Goal: Task Accomplishment & Management: Manage account settings

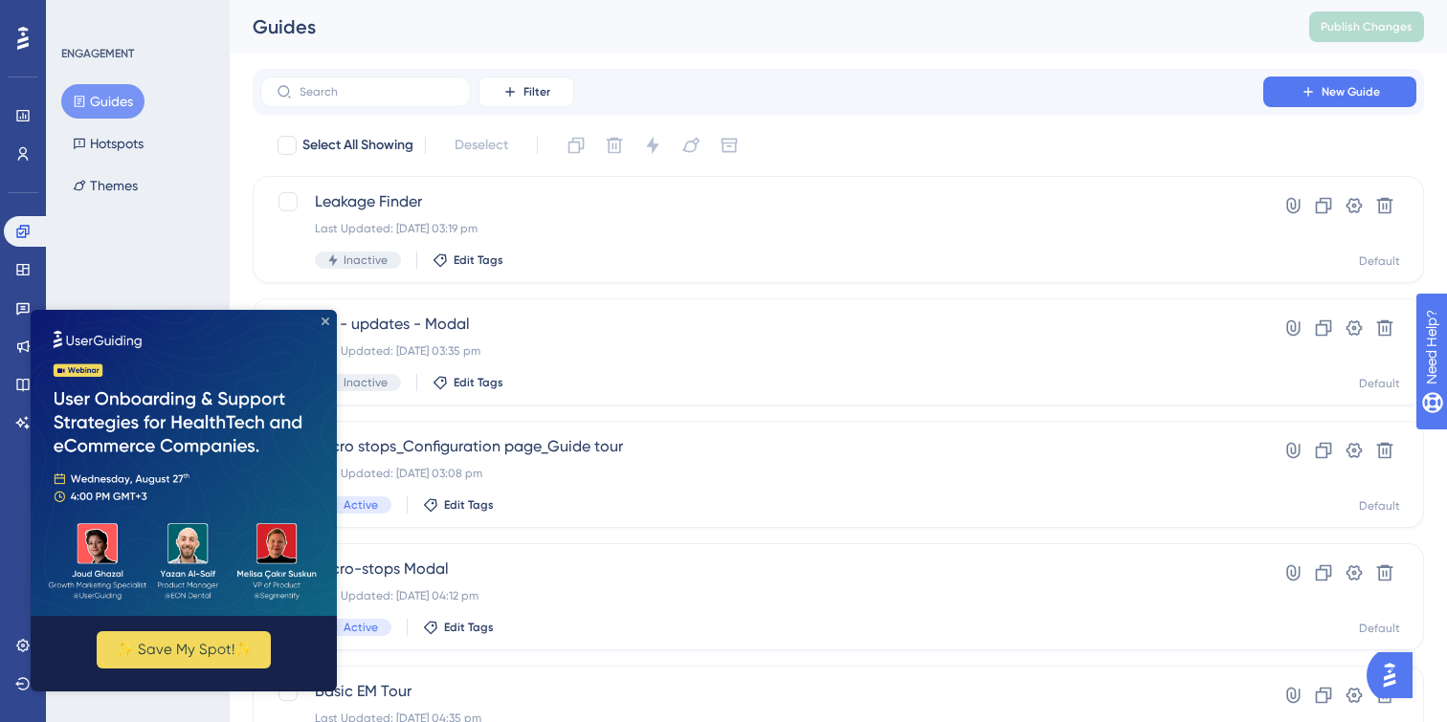
click at [323, 320] on icon "Close Preview" at bounding box center [325, 322] width 8 height 8
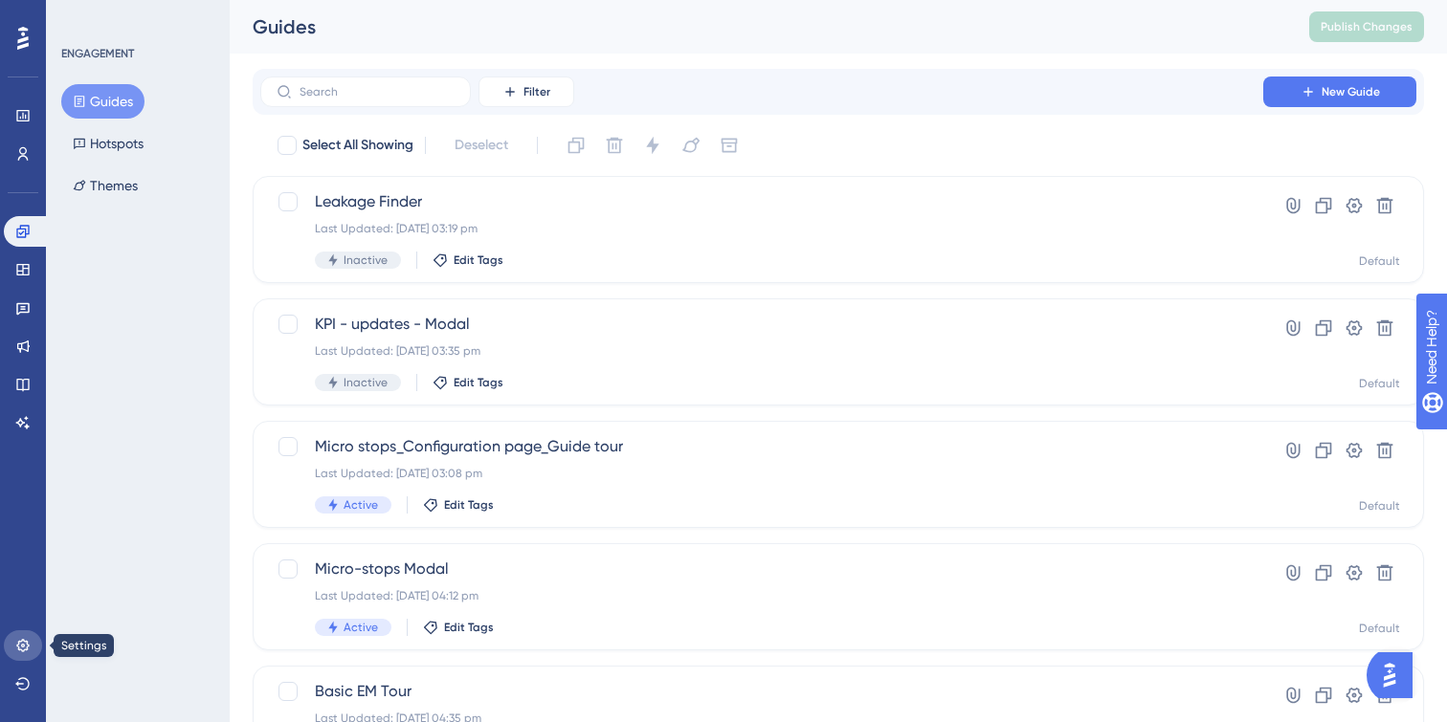
click at [24, 639] on icon at bounding box center [22, 645] width 15 height 15
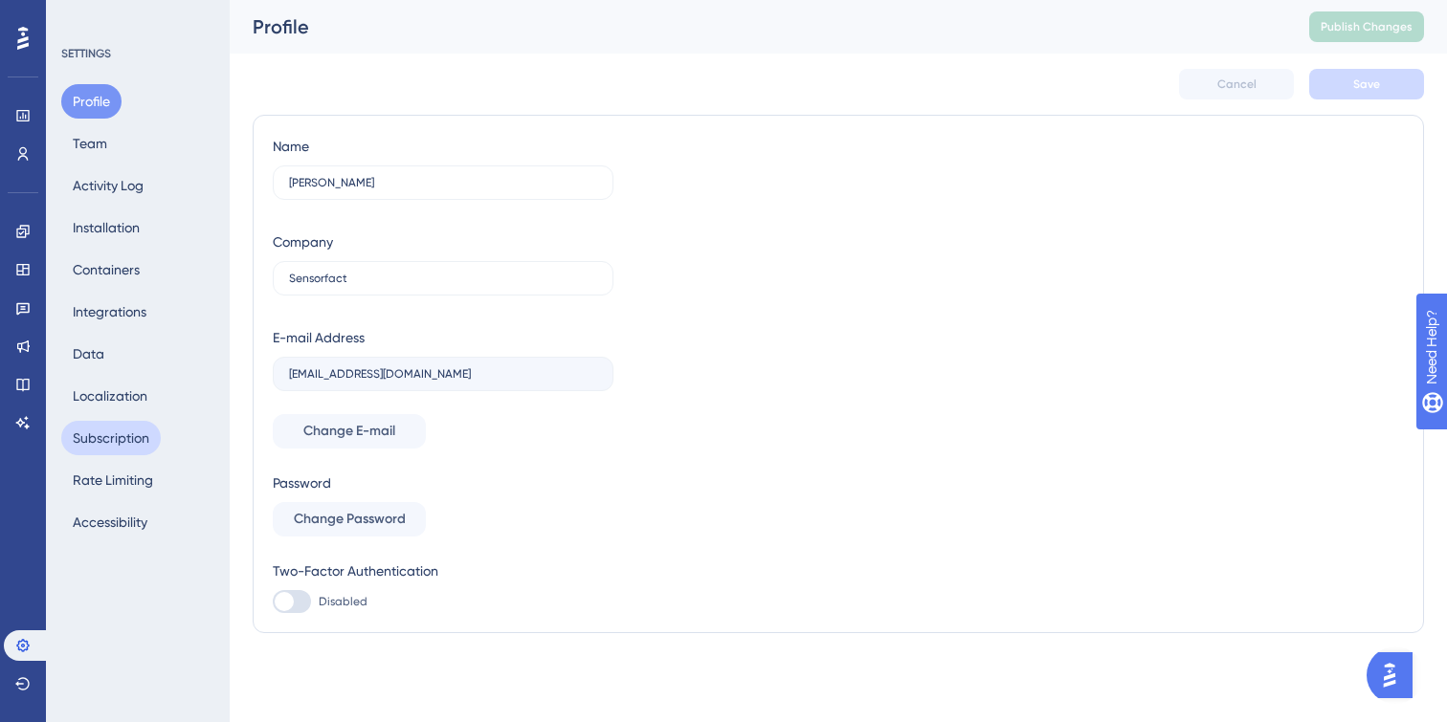
click at [122, 434] on button "Subscription" at bounding box center [111, 438] width 100 height 34
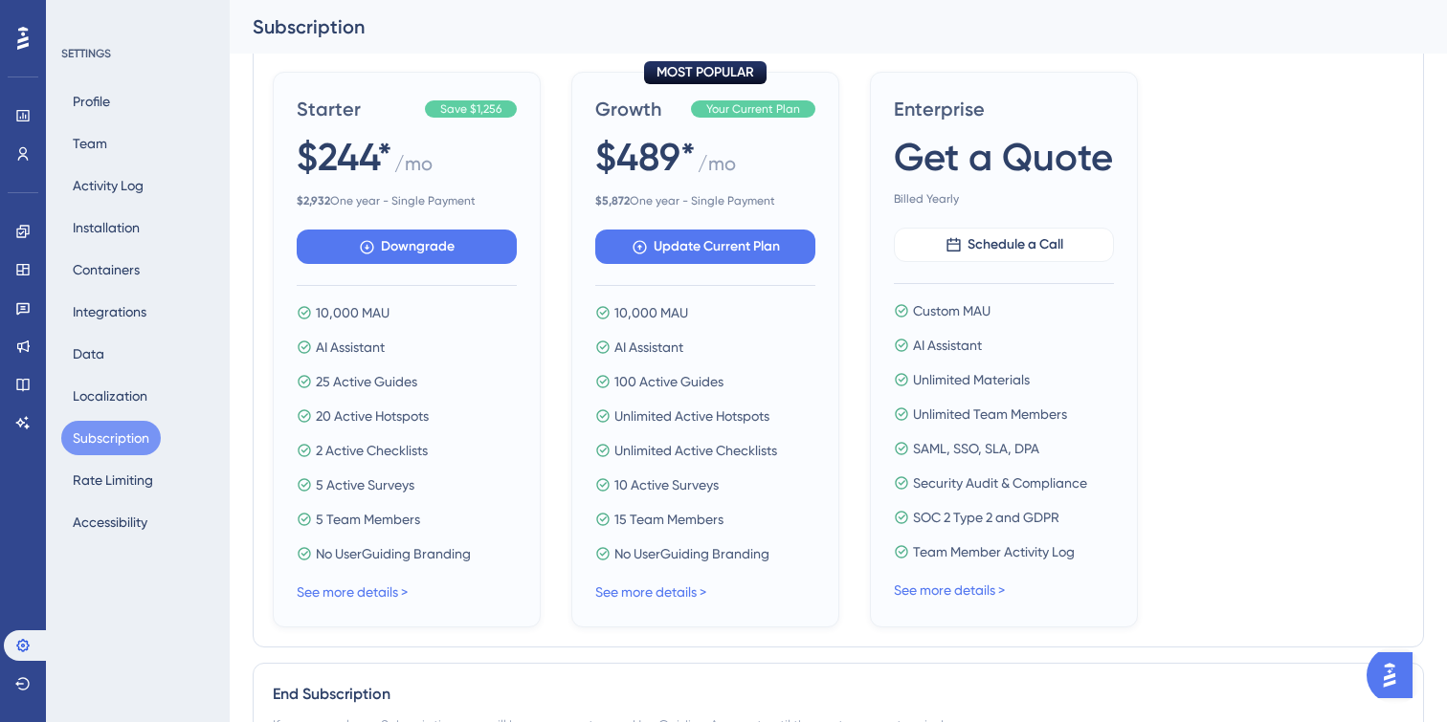
scroll to position [741, 0]
click at [653, 590] on link "See more details >" at bounding box center [650, 593] width 111 height 15
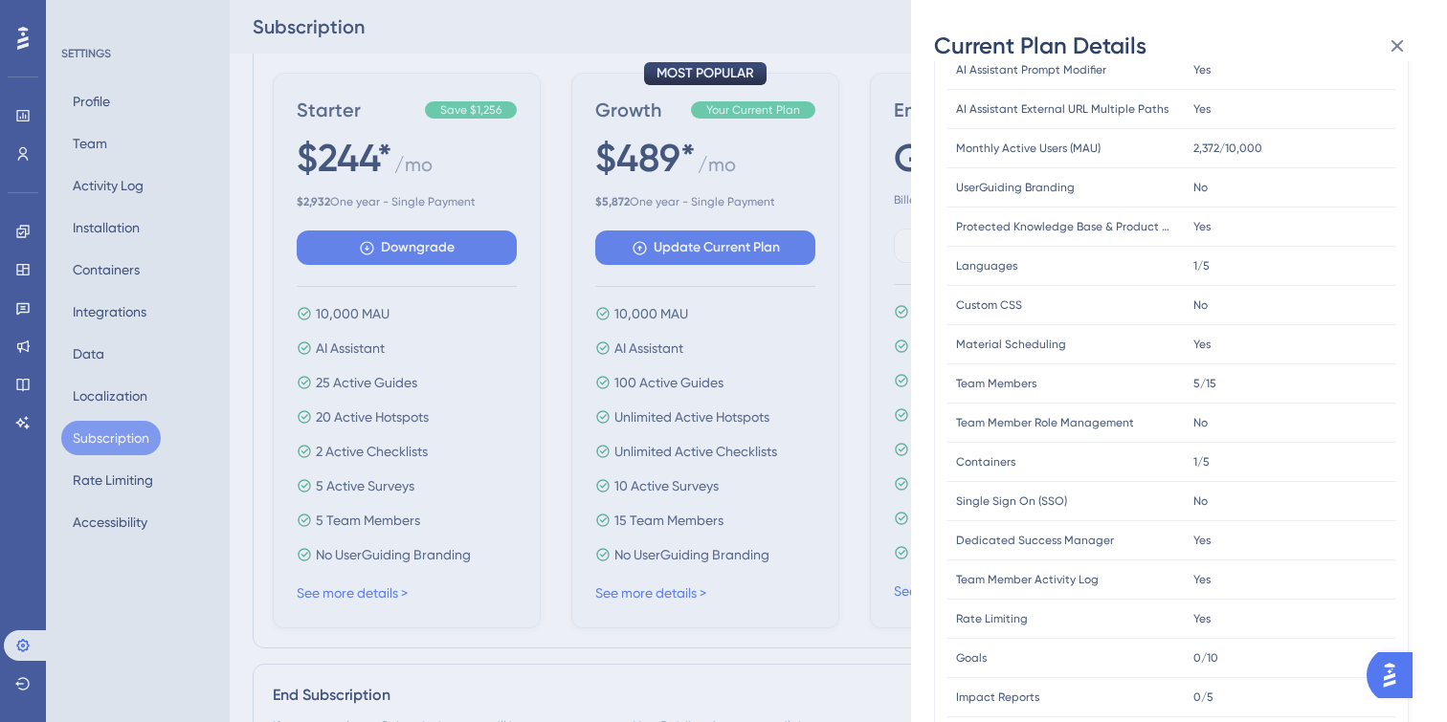
scroll to position [513, 0]
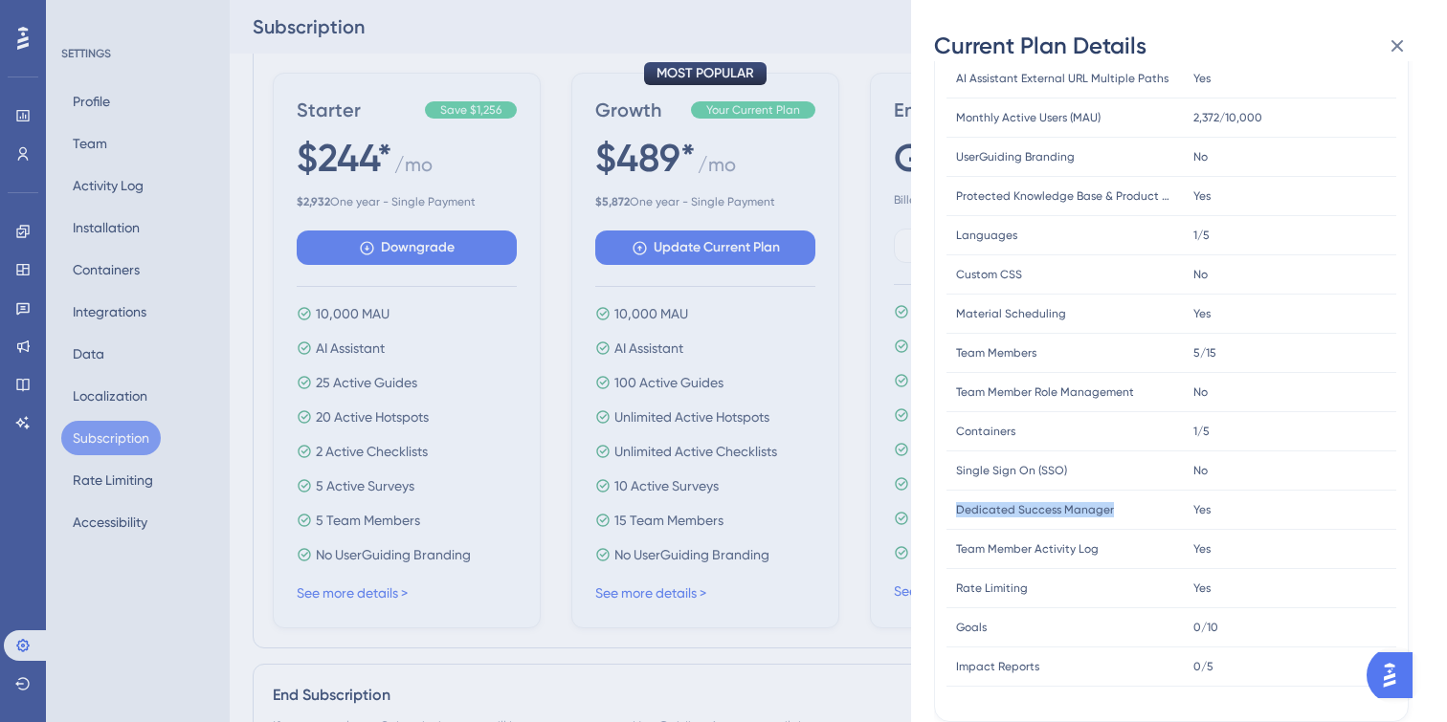
drag, startPoint x: 1128, startPoint y: 506, endPoint x: 943, endPoint y: 507, distance: 184.7
click at [943, 507] on div "FEATURE LIMIT Active Guides Active Guides 2/100 2/100 Active Checklists Active …" at bounding box center [1171, 189] width 475 height 1067
copy span "Dedicated Success Manager"
click at [1401, 33] on button at bounding box center [1397, 46] width 38 height 38
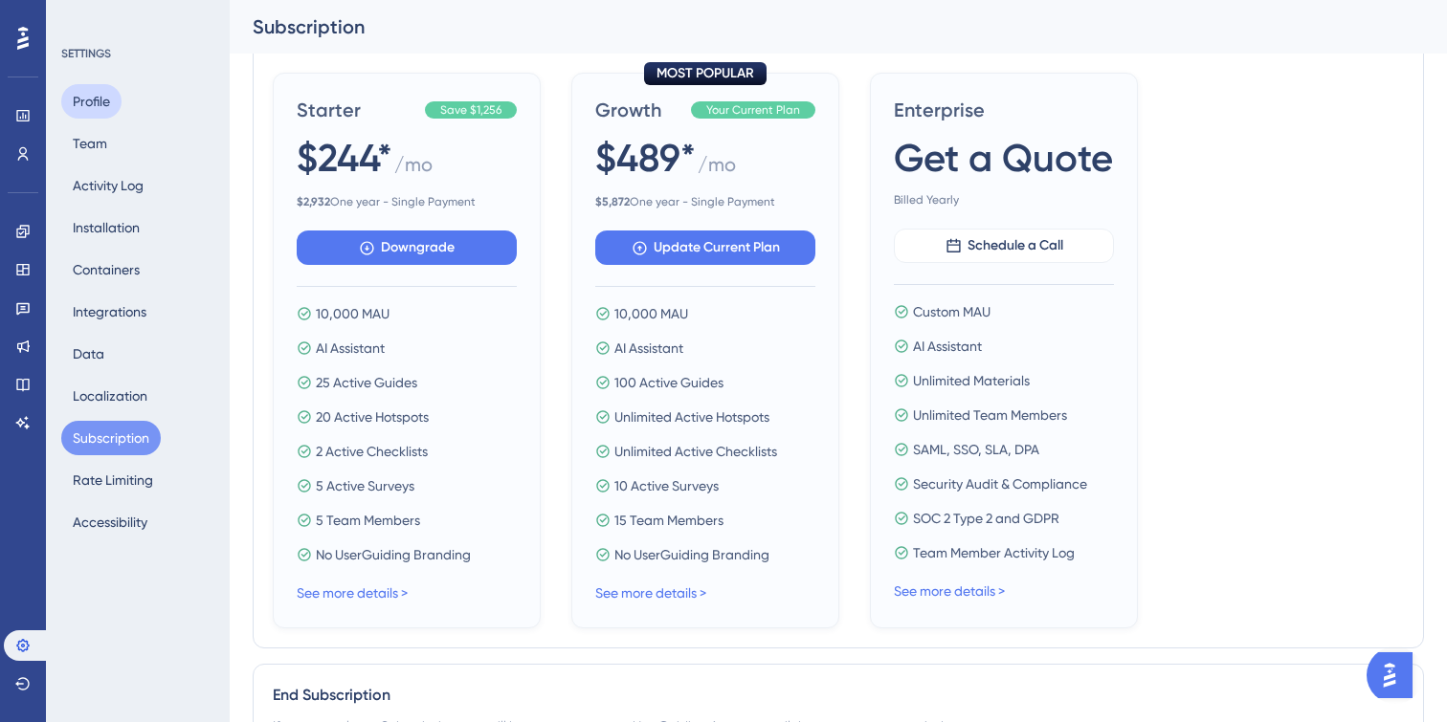
click at [88, 101] on button "Profile" at bounding box center [91, 101] width 60 height 34
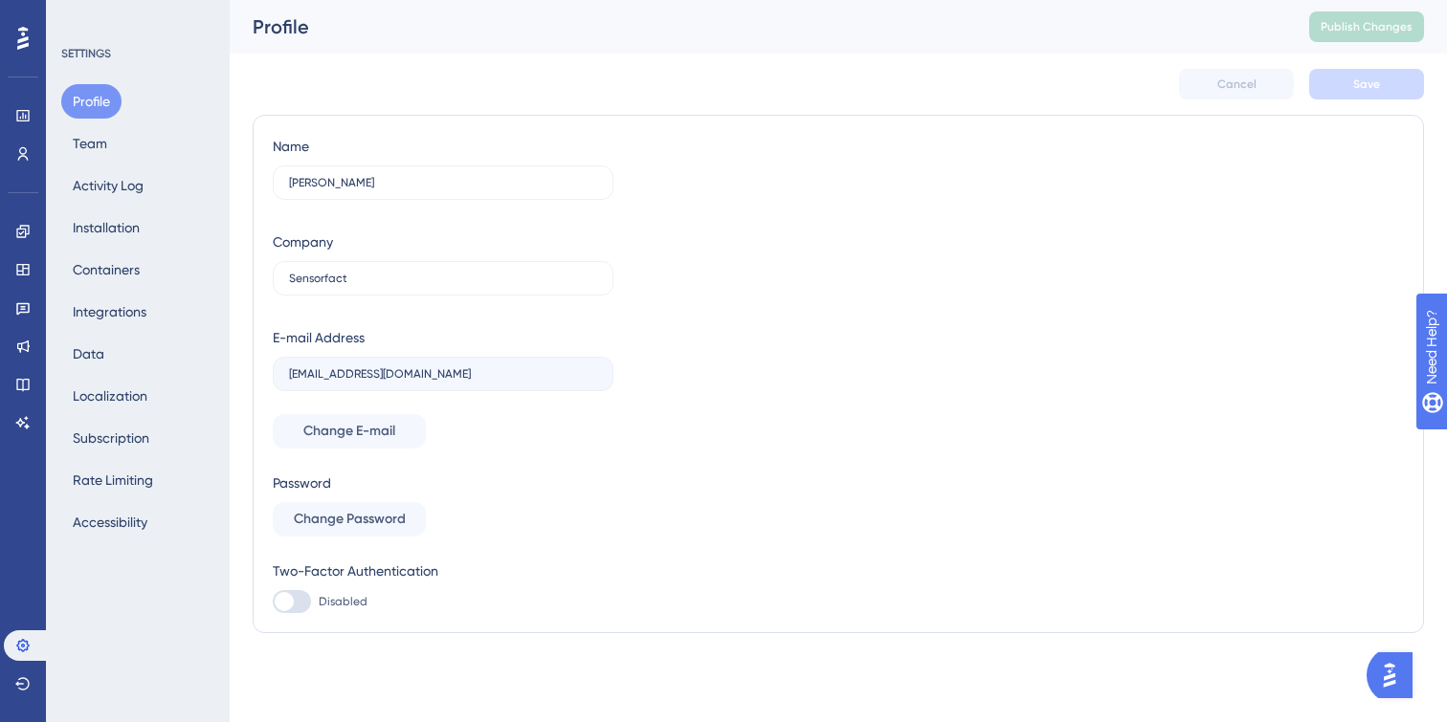
click at [17, 35] on icon at bounding box center [22, 38] width 11 height 25
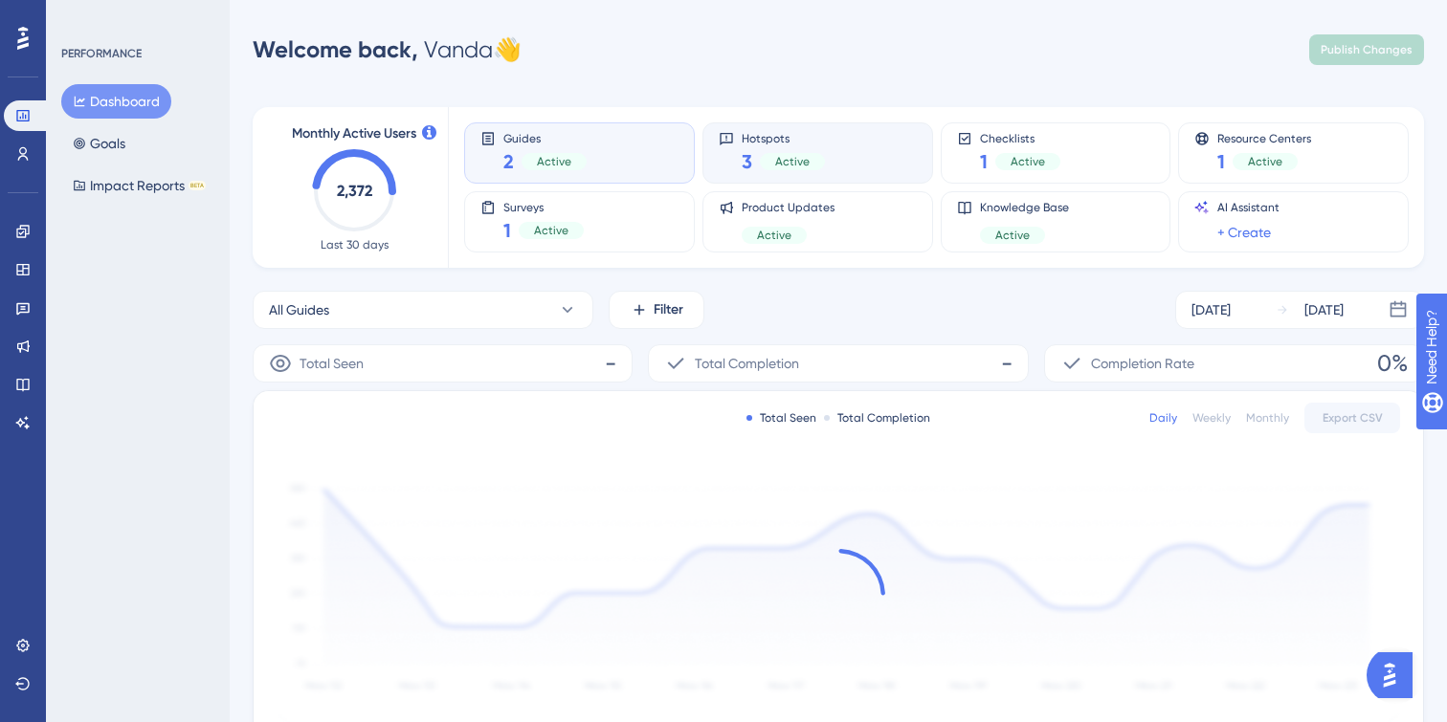
click at [913, 150] on div "Hotspots 3 Active" at bounding box center [818, 153] width 198 height 44
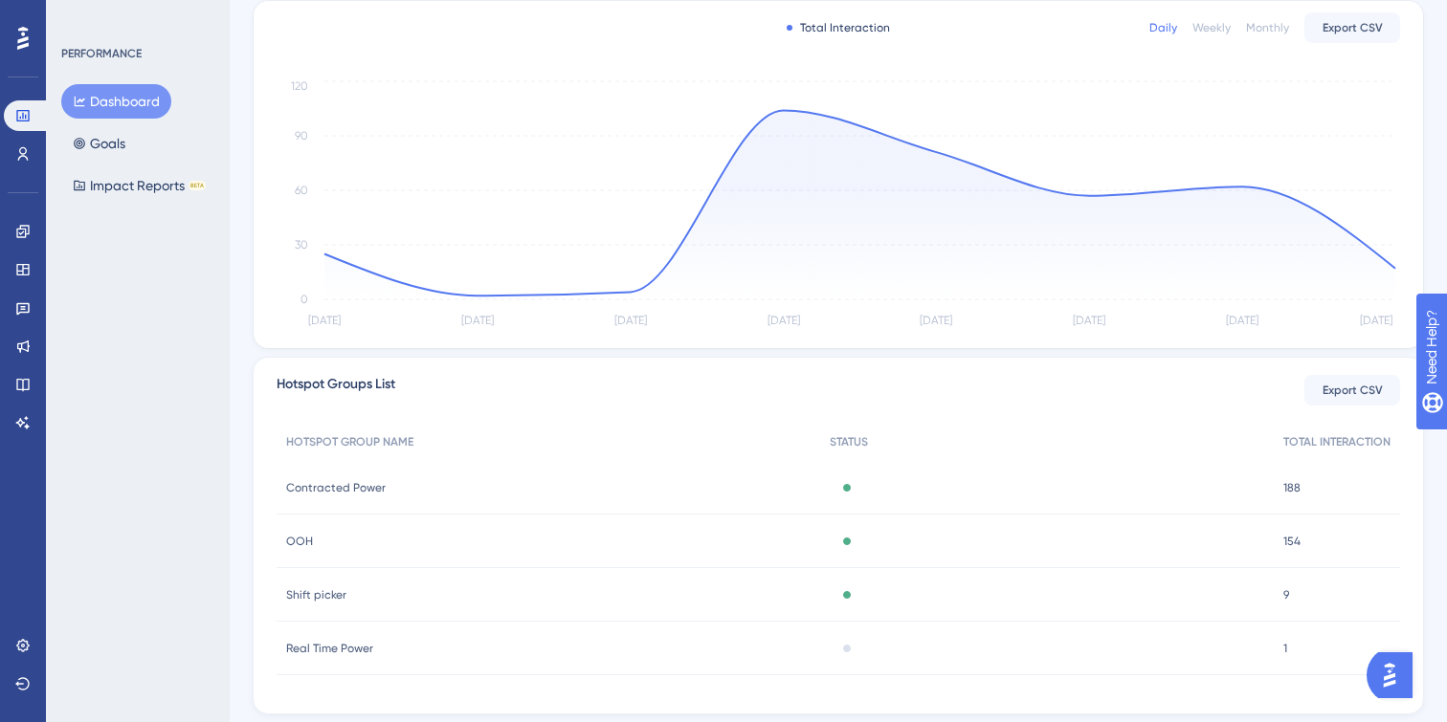
scroll to position [398, 0]
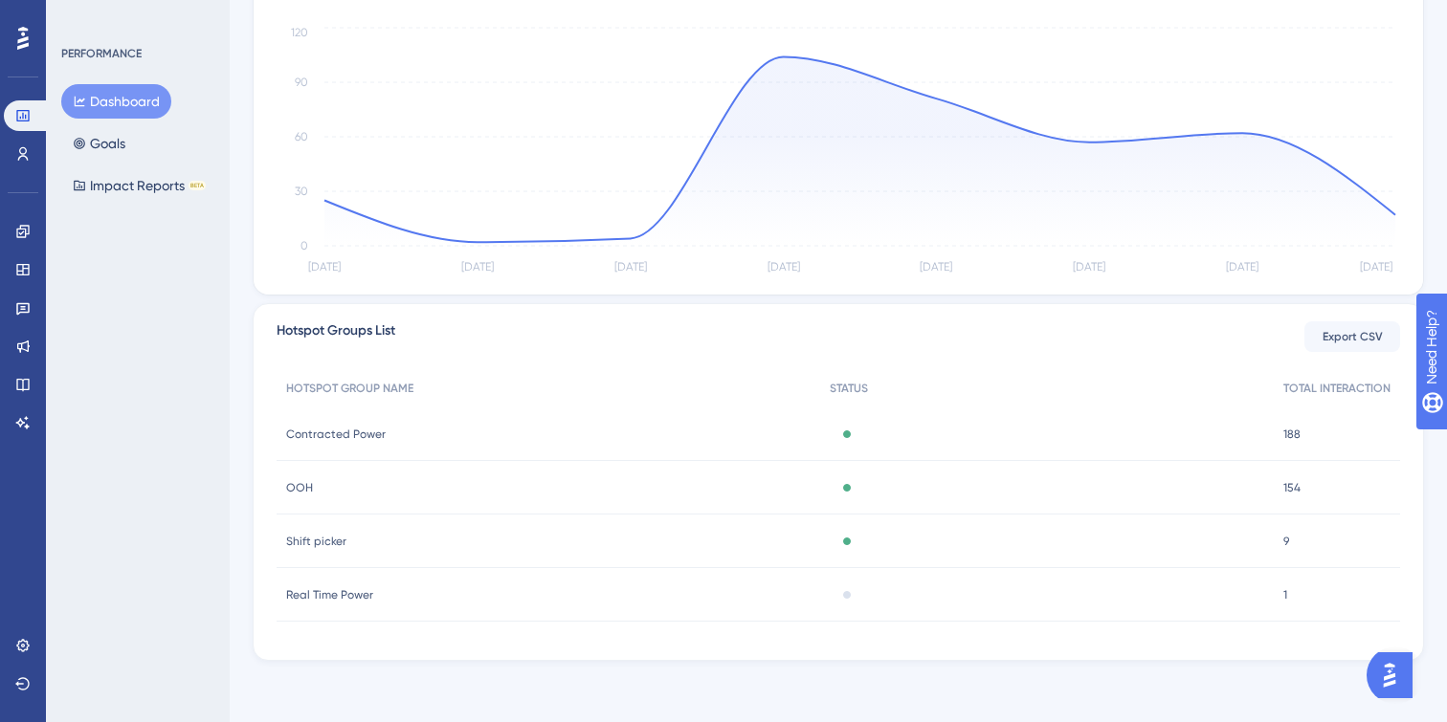
click at [332, 544] on span "Shift picker" at bounding box center [316, 541] width 60 height 15
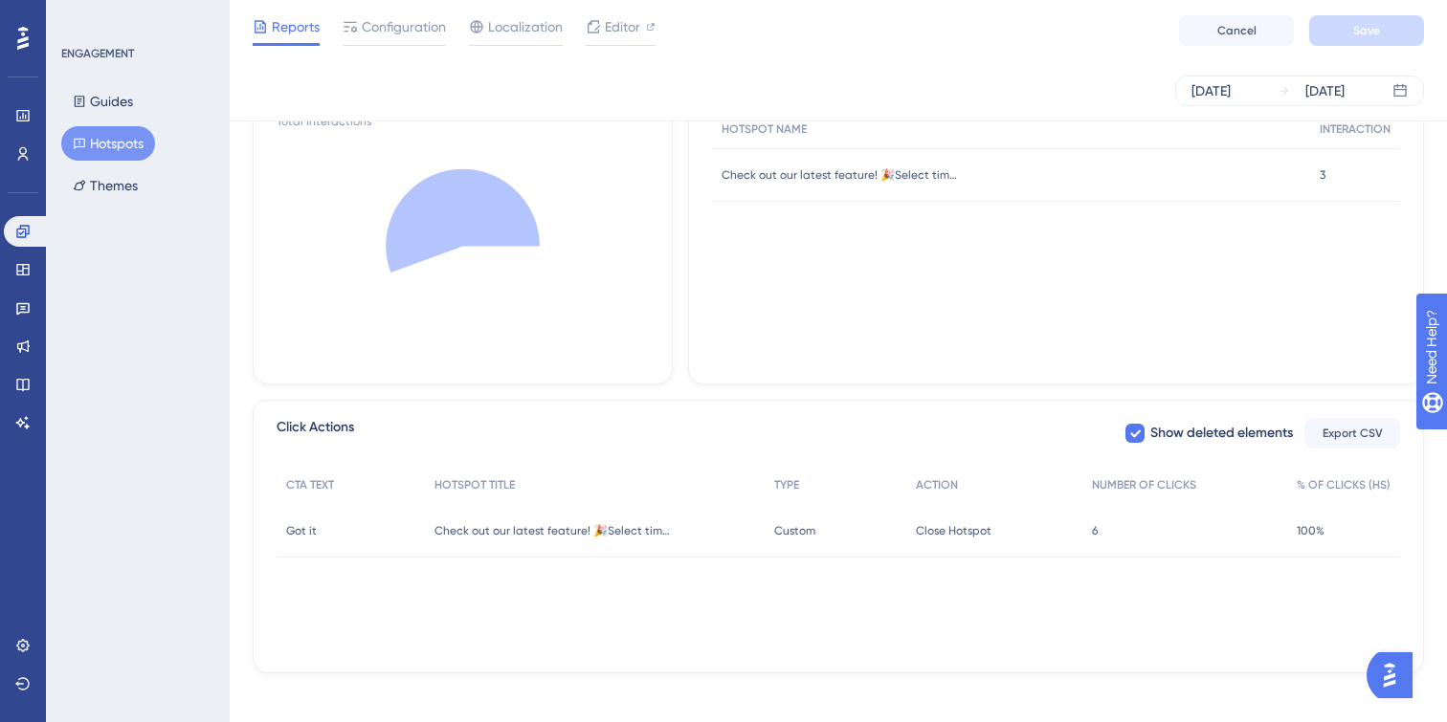
scroll to position [509, 0]
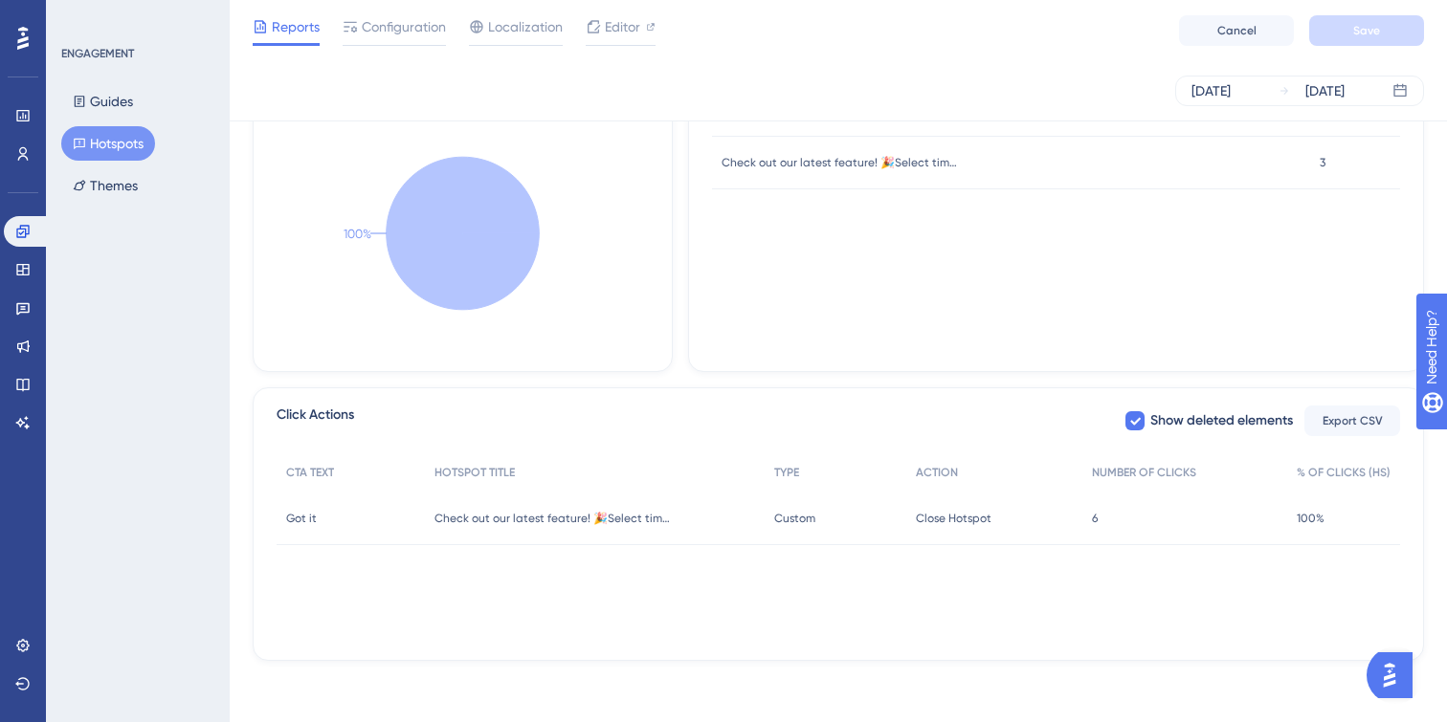
click at [1103, 520] on div "6 6" at bounding box center [1184, 519] width 205 height 54
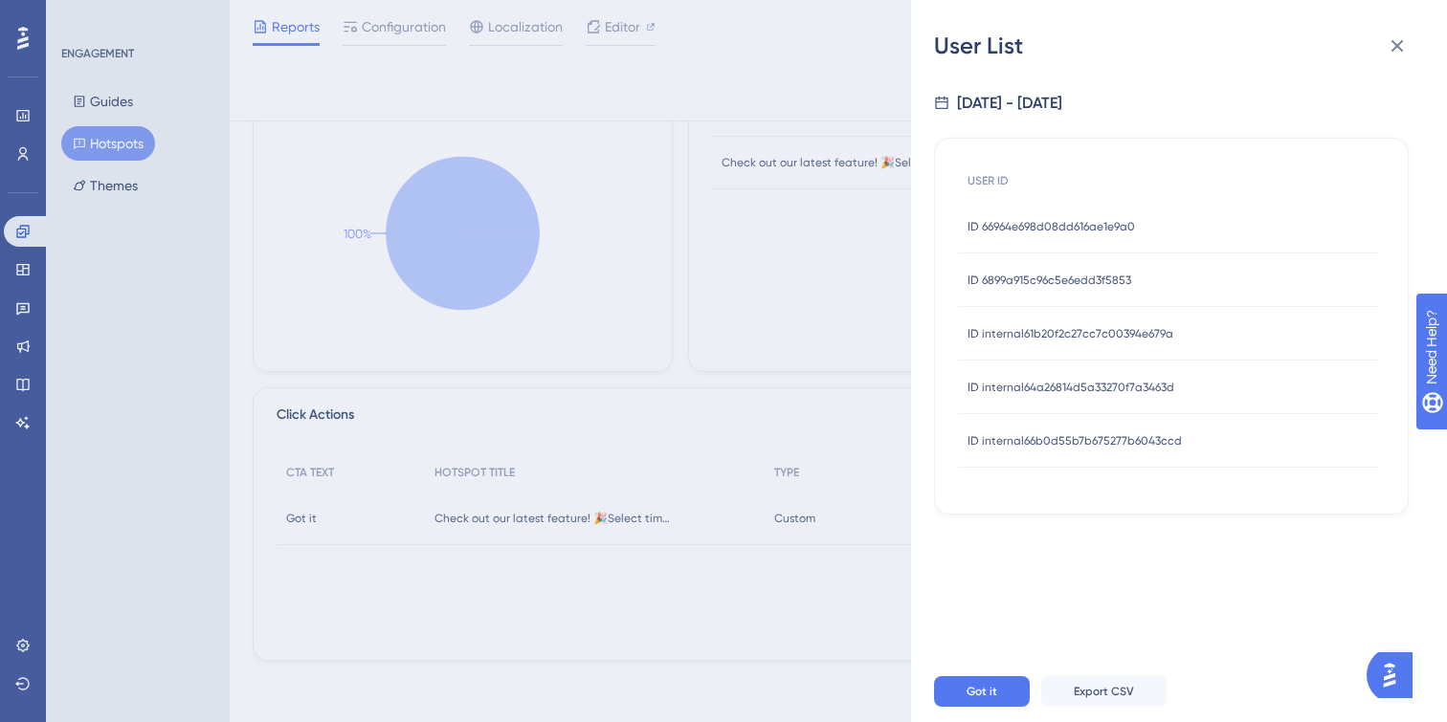
click at [1060, 215] on div "ID 66964e698d08dd616ae1e9a0 ID 66964e698d08dd616ae1e9a0" at bounding box center [1050, 227] width 167 height 54
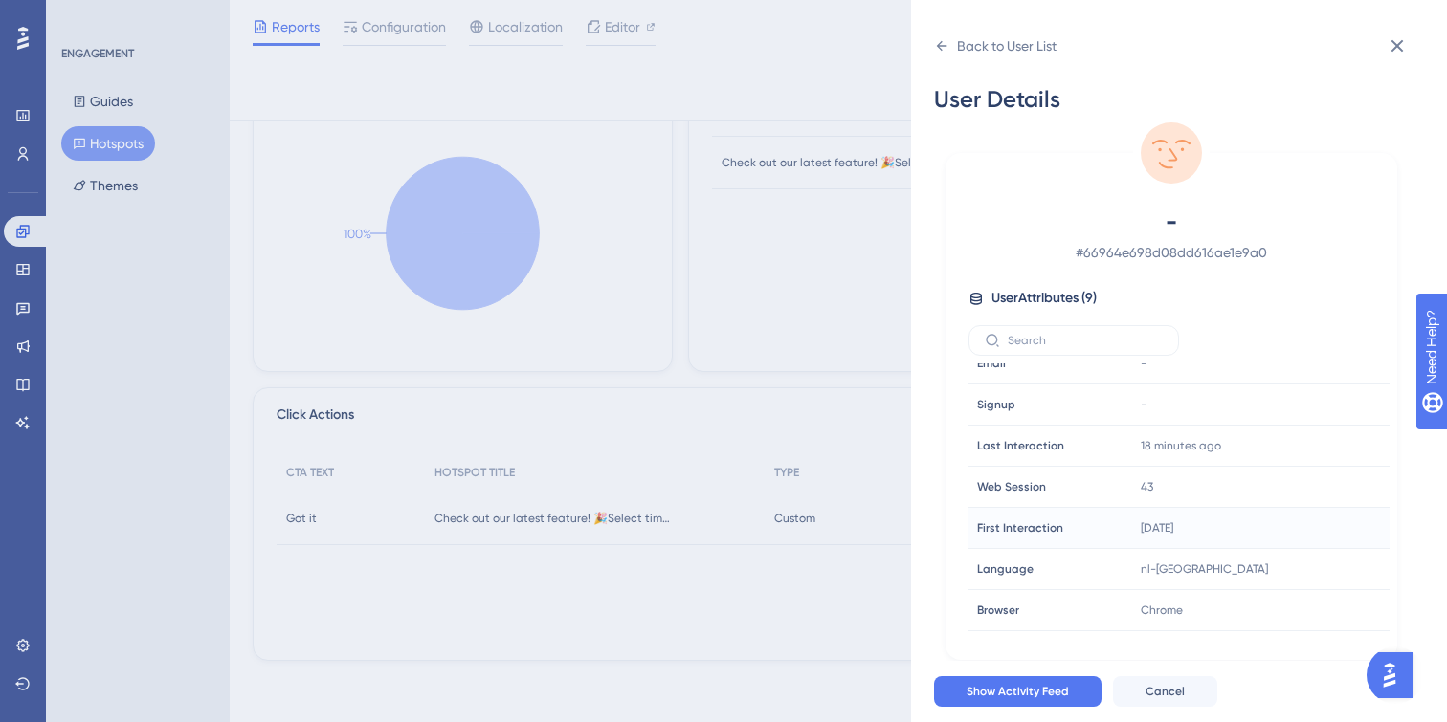
scroll to position [0, 0]
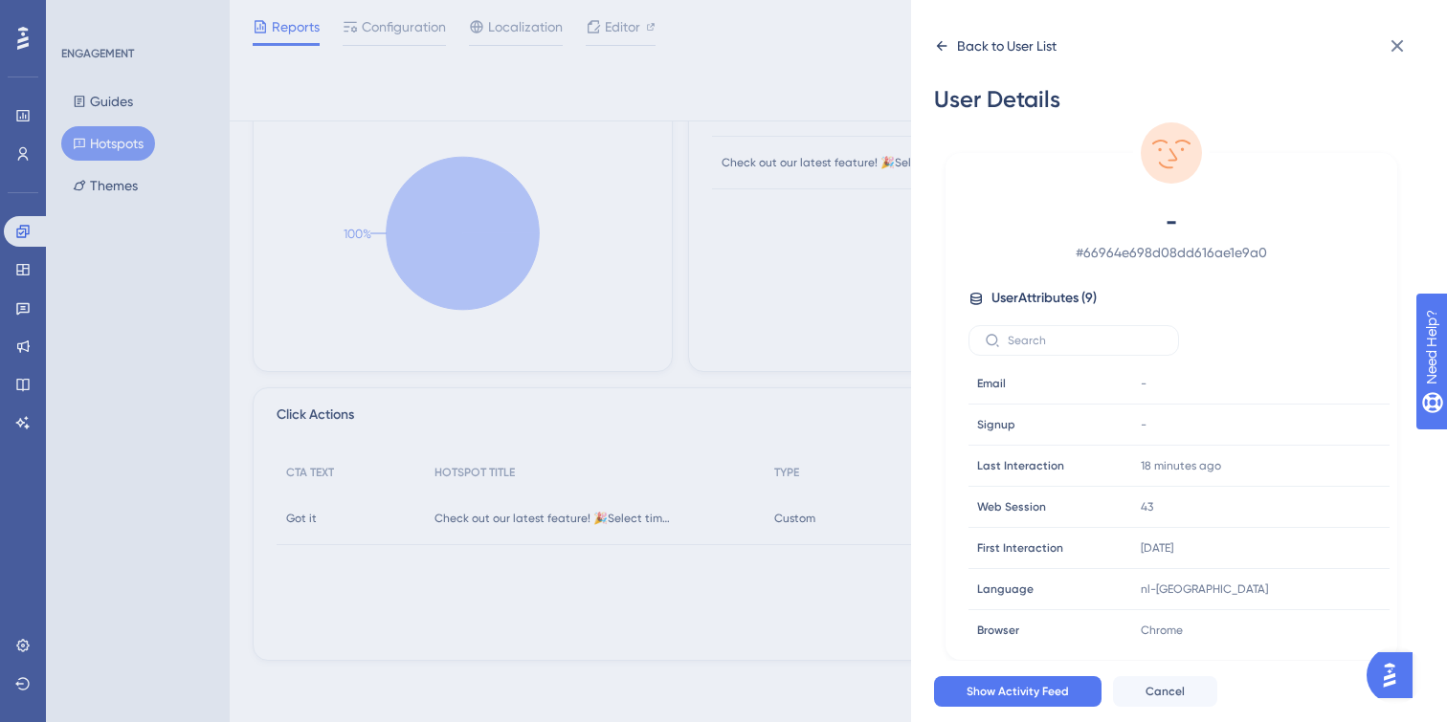
click at [945, 43] on icon at bounding box center [941, 45] width 15 height 15
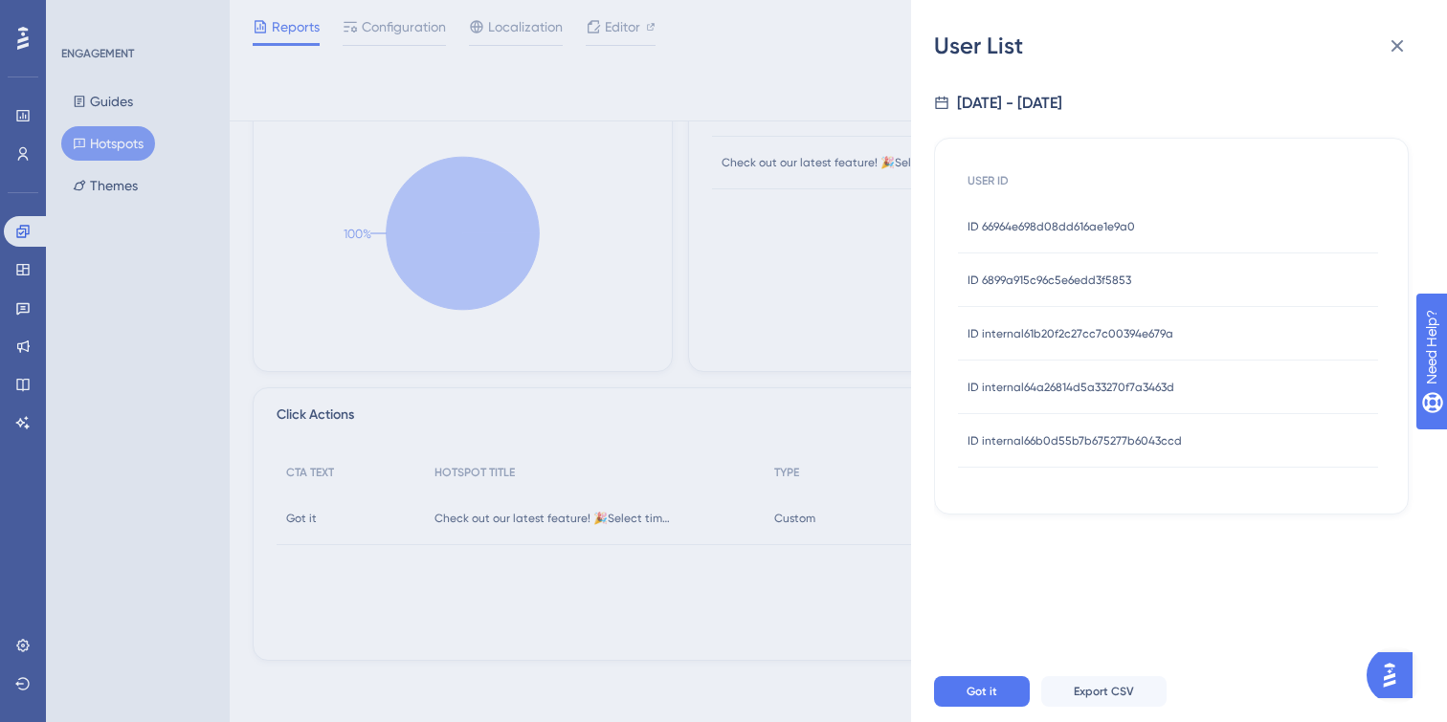
click at [1095, 261] on div "ID 6899a915c96c5e6edd3f5853 ID 6899a915c96c5e6edd3f5853" at bounding box center [1049, 281] width 164 height 54
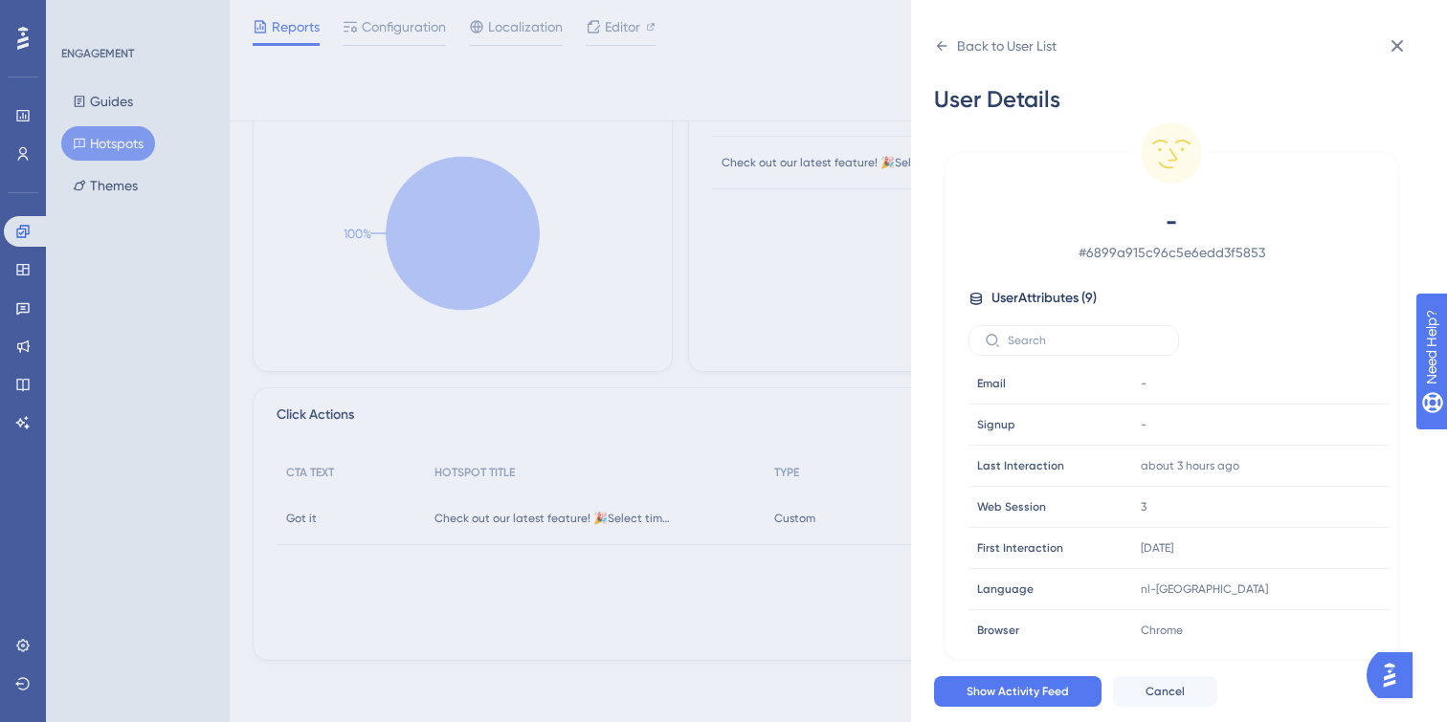
click at [1095, 283] on div "- # 6899a915c96c5e6edd3f5853 User Attributes ( 9 ) Email Email - Signup Signup …" at bounding box center [1171, 426] width 436 height 438
click at [940, 39] on icon at bounding box center [941, 45] width 15 height 15
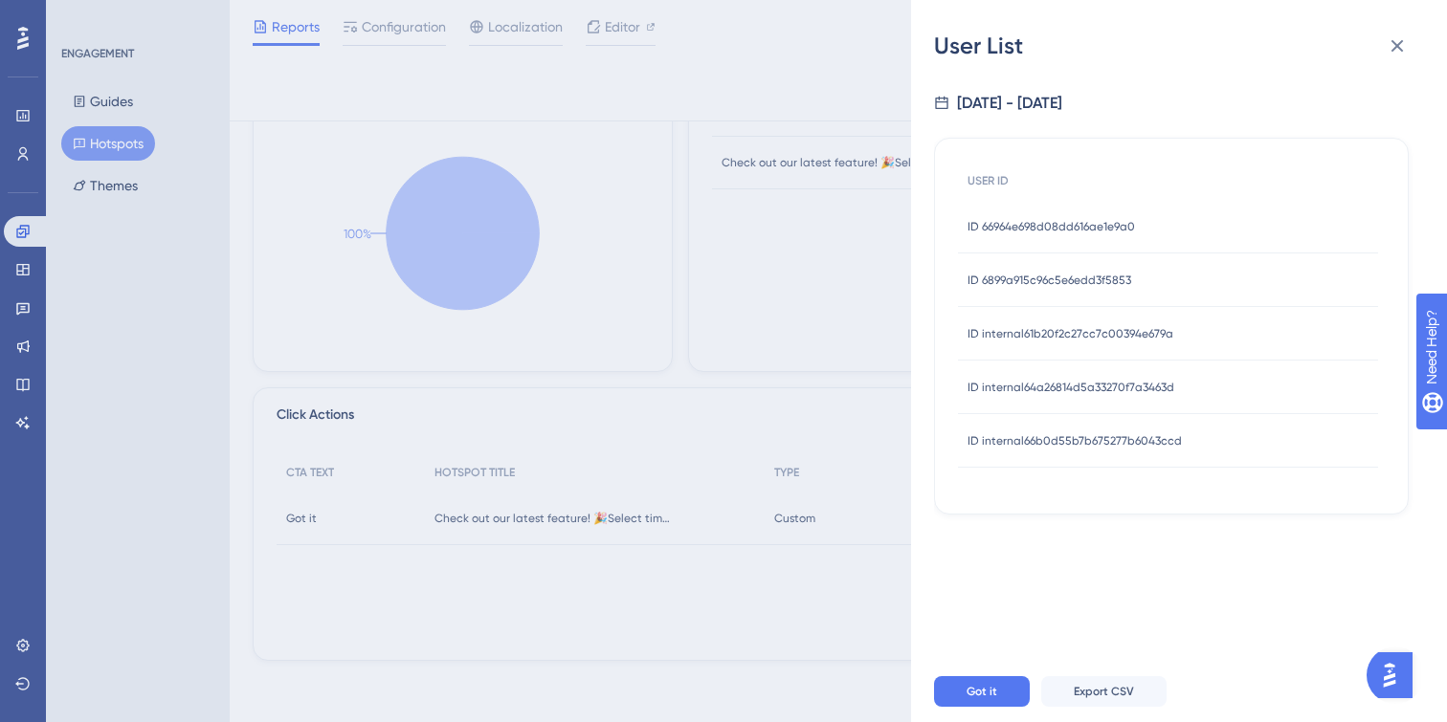
click at [1052, 333] on span "ID internal61b20f2c27cc7c00394e679a" at bounding box center [1070, 333] width 206 height 15
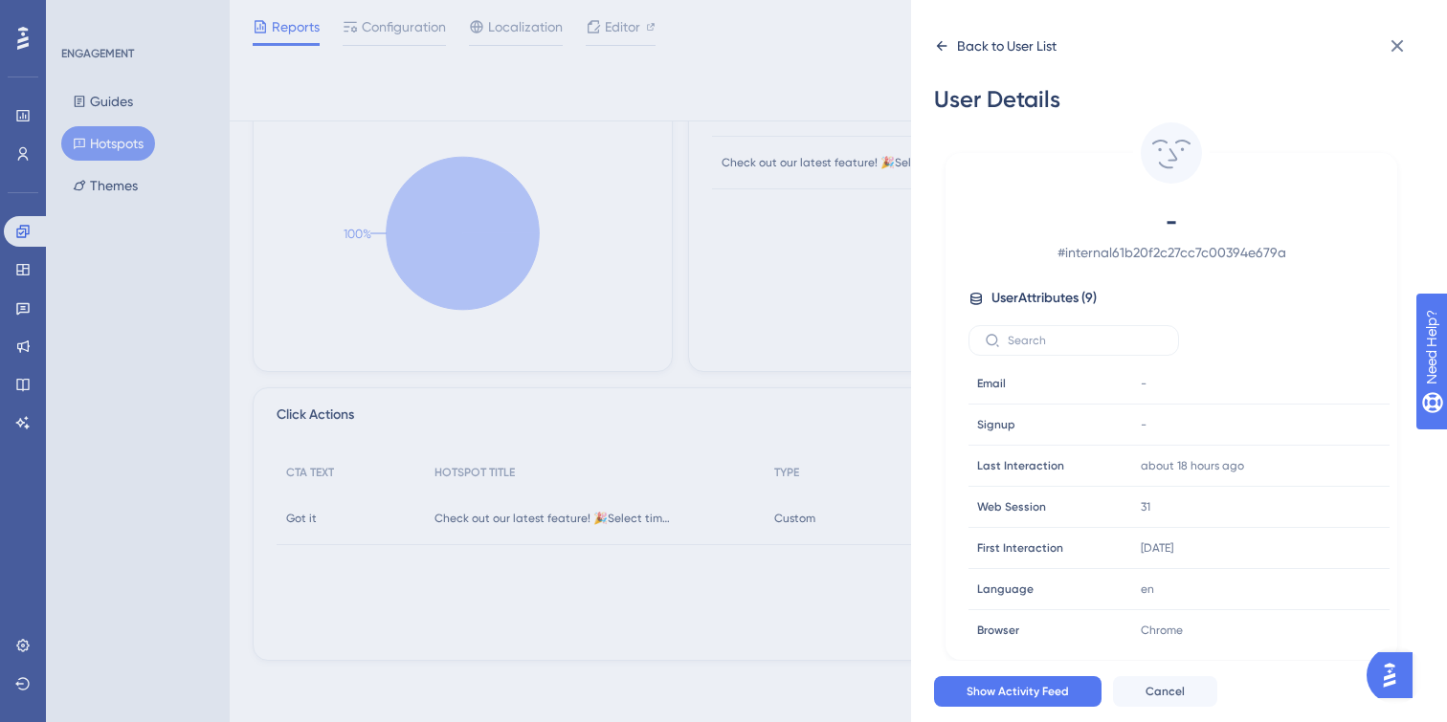
click at [939, 52] on icon at bounding box center [941, 45] width 15 height 15
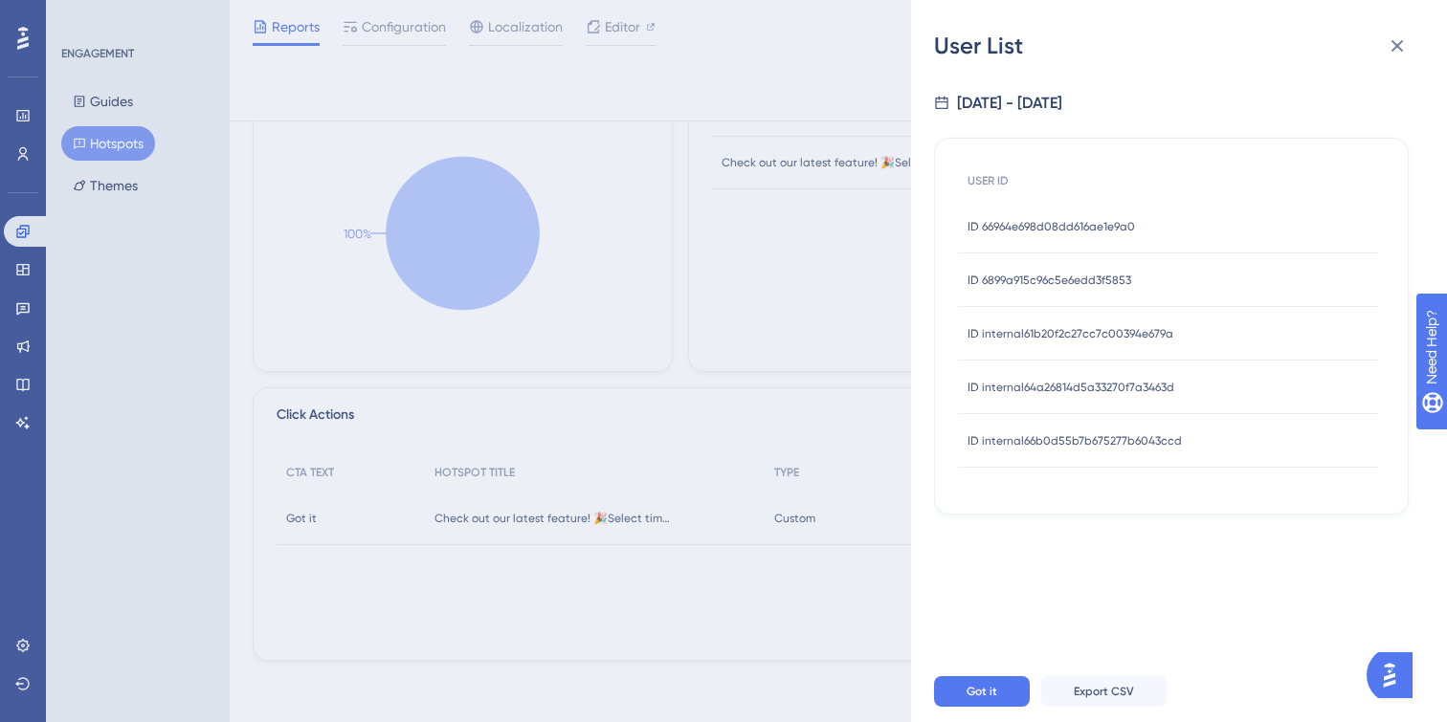
click at [1007, 447] on span "ID internal66b0d55b7b675277b6043ccd" at bounding box center [1074, 440] width 214 height 15
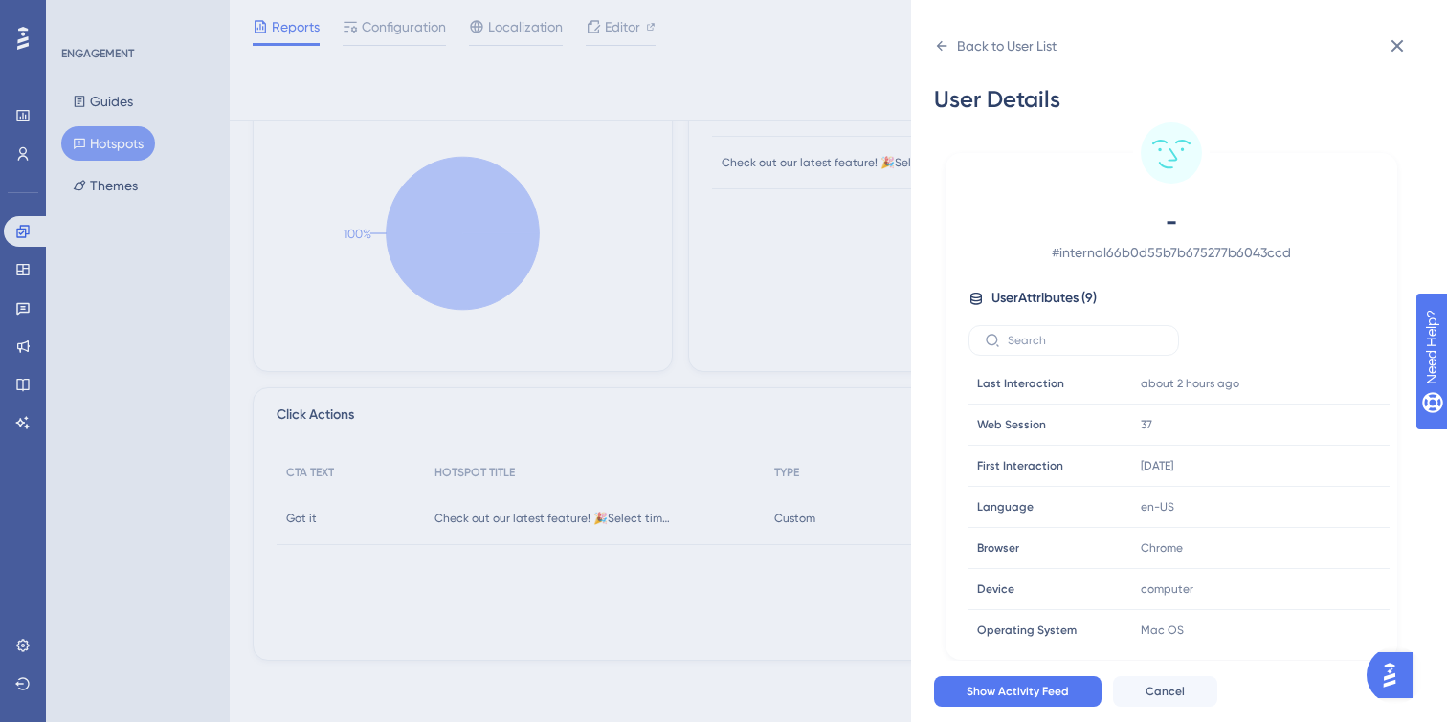
scroll to position [89, 0]
click at [865, 476] on div "Back to User List User Details - # internal66b0d55b7b675277b6043ccd User Attrib…" at bounding box center [723, 361] width 1447 height 722
